Goal: Task Accomplishment & Management: Manage account settings

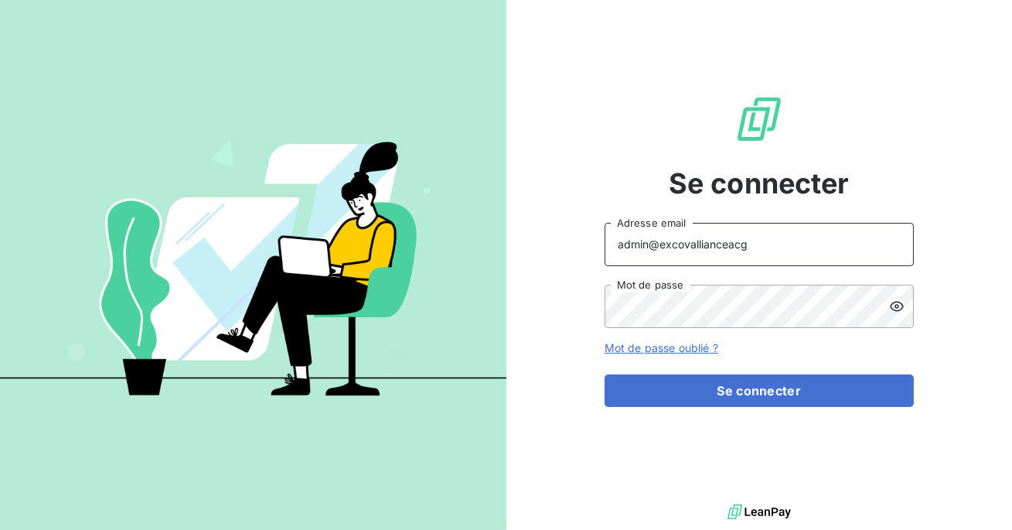
click at [775, 248] on input "admin@excovallianceacg" at bounding box center [758, 244] width 309 height 43
type input "admin@excovallianceconseils"
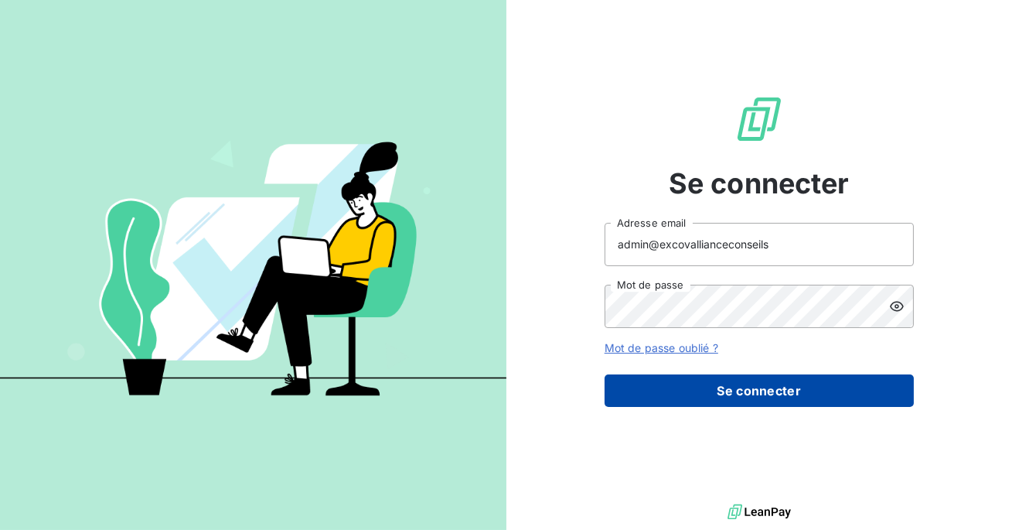
click at [748, 398] on button "Se connecter" at bounding box center [758, 390] width 309 height 32
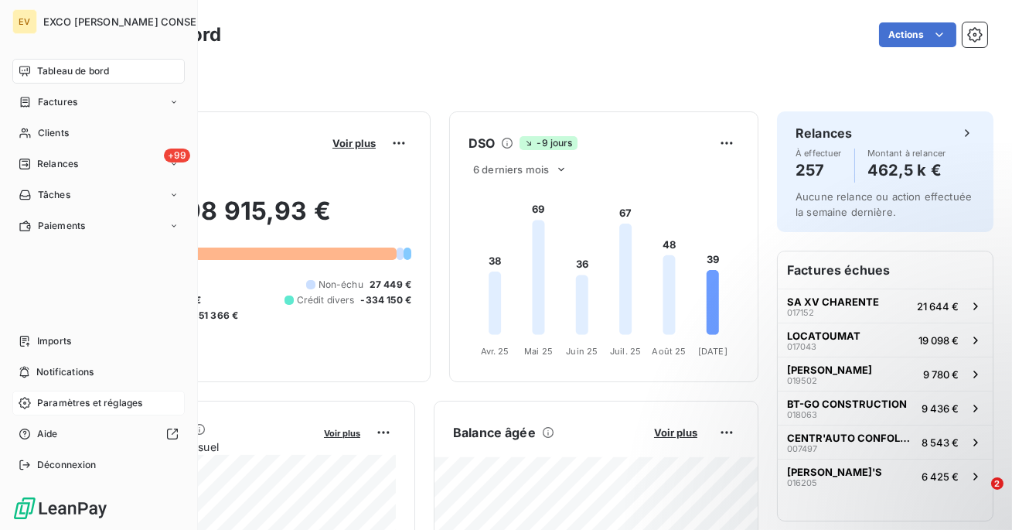
click at [53, 404] on span "Paramètres et réglages" at bounding box center [89, 403] width 105 height 14
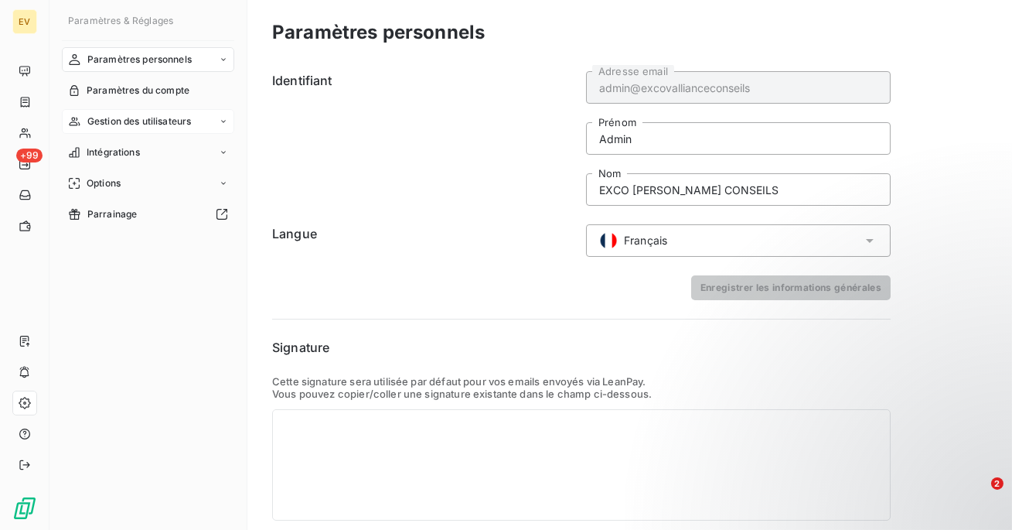
click at [167, 124] on span "Gestion des utilisateurs" at bounding box center [139, 121] width 104 height 14
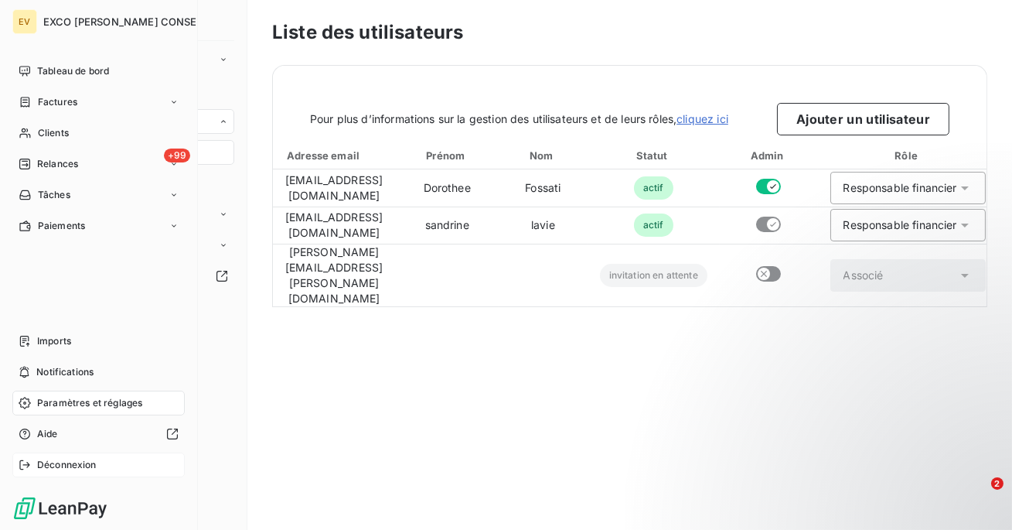
click at [63, 463] on span "Déconnexion" at bounding box center [67, 465] width 60 height 14
